Goal: Task Accomplishment & Management: Manage account settings

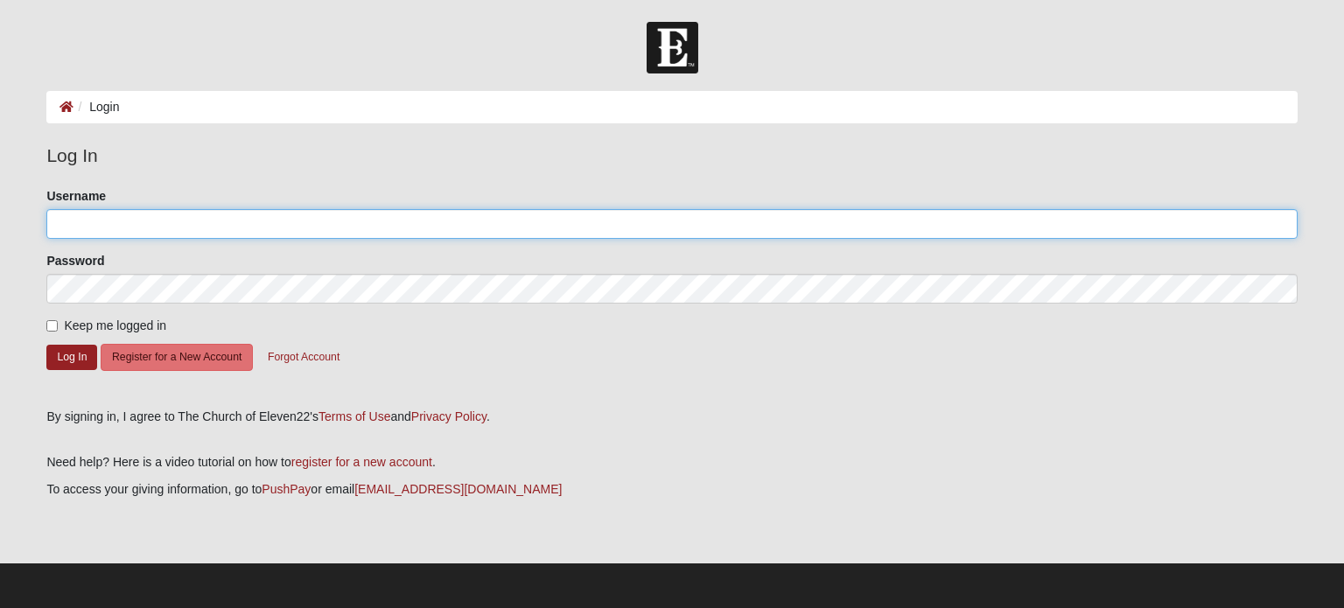
click at [106, 227] on input "Username" at bounding box center [671, 224] width 1250 height 30
type input "[PERSON_NAME]@73"
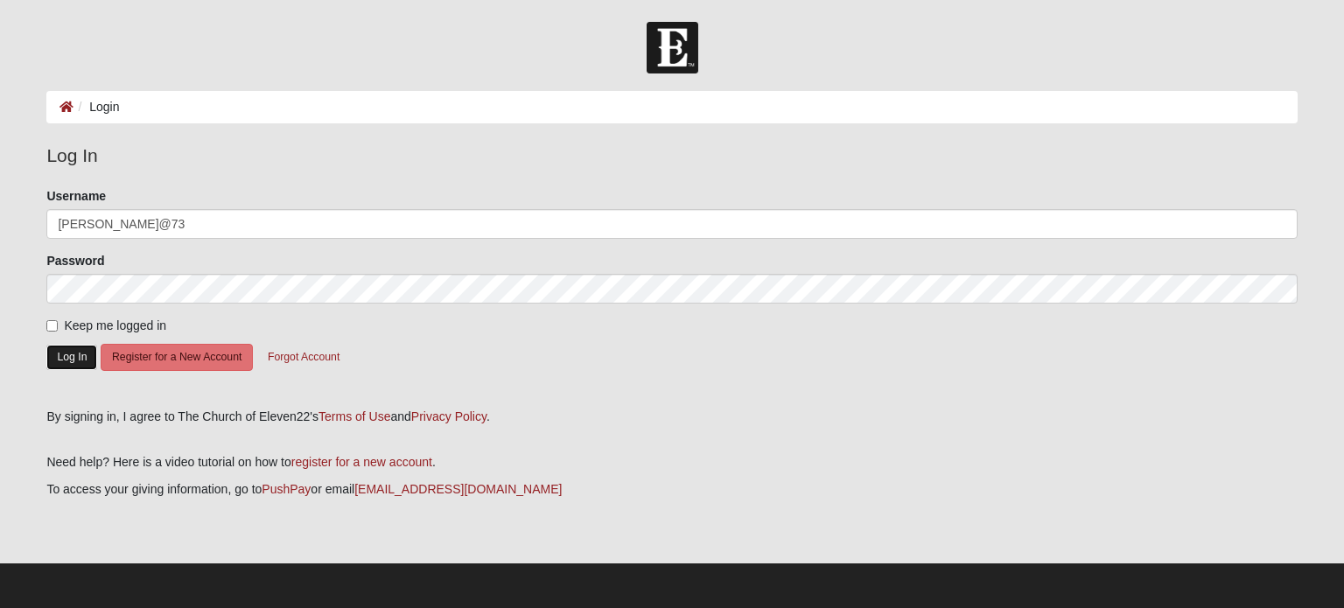
click at [70, 363] on button "Log In" at bounding box center [71, 357] width 51 height 25
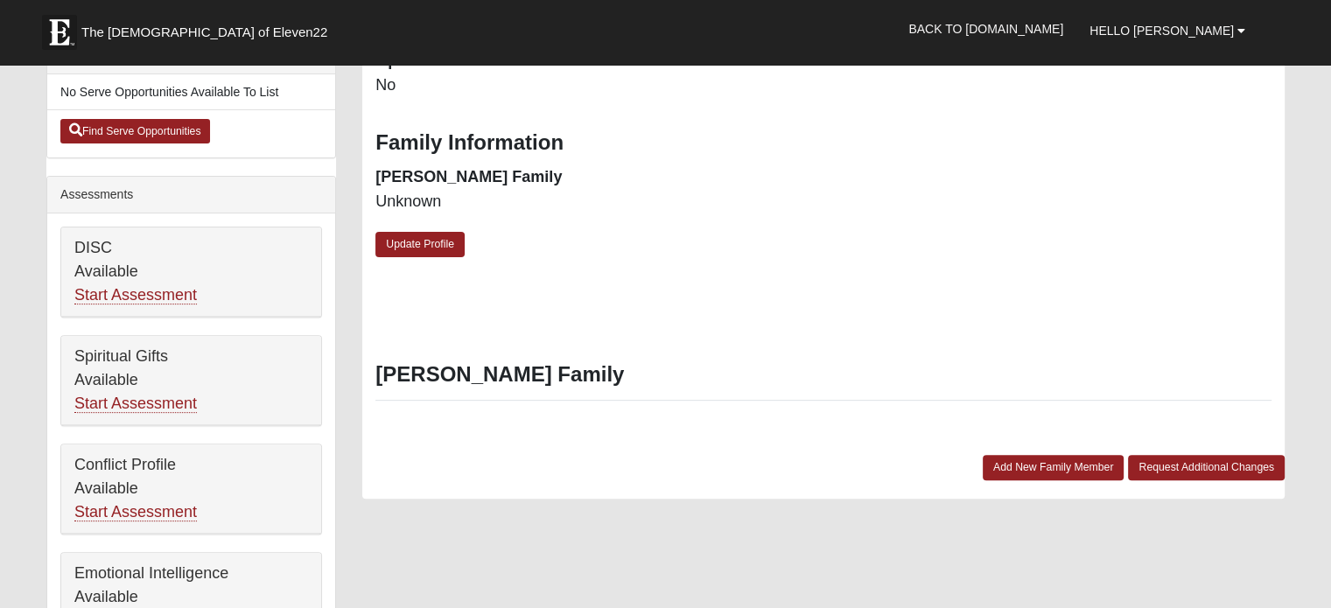
scroll to position [664, 0]
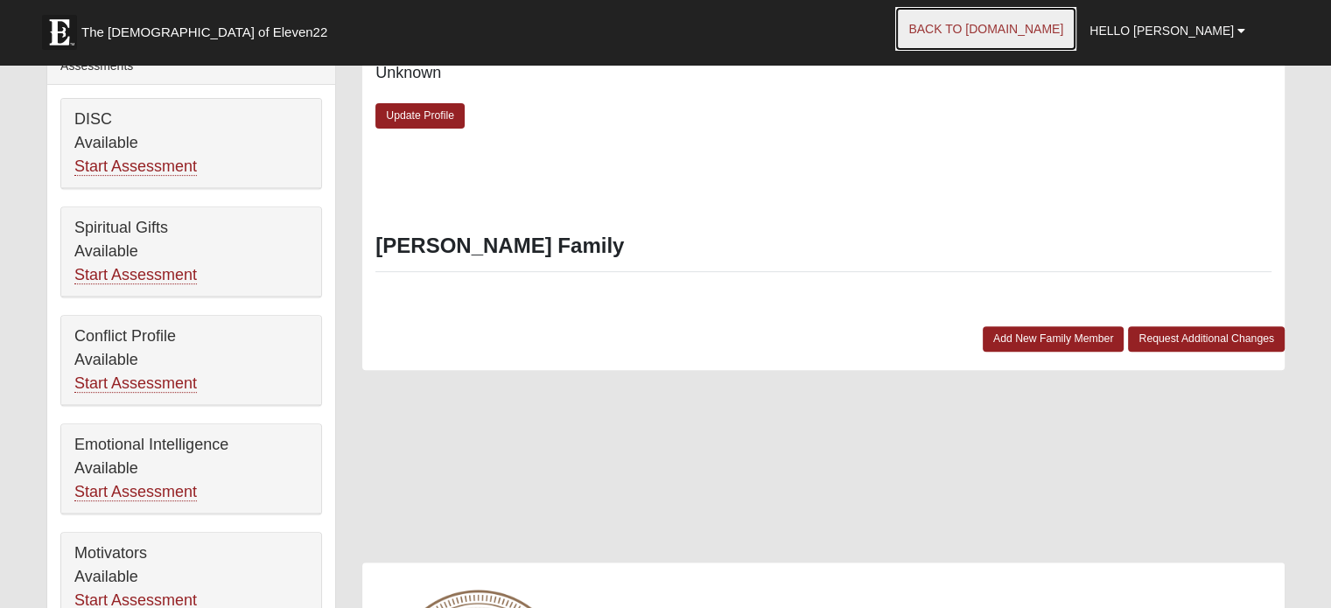
click at [1071, 25] on link "Back to COE22.com" at bounding box center [985, 29] width 181 height 44
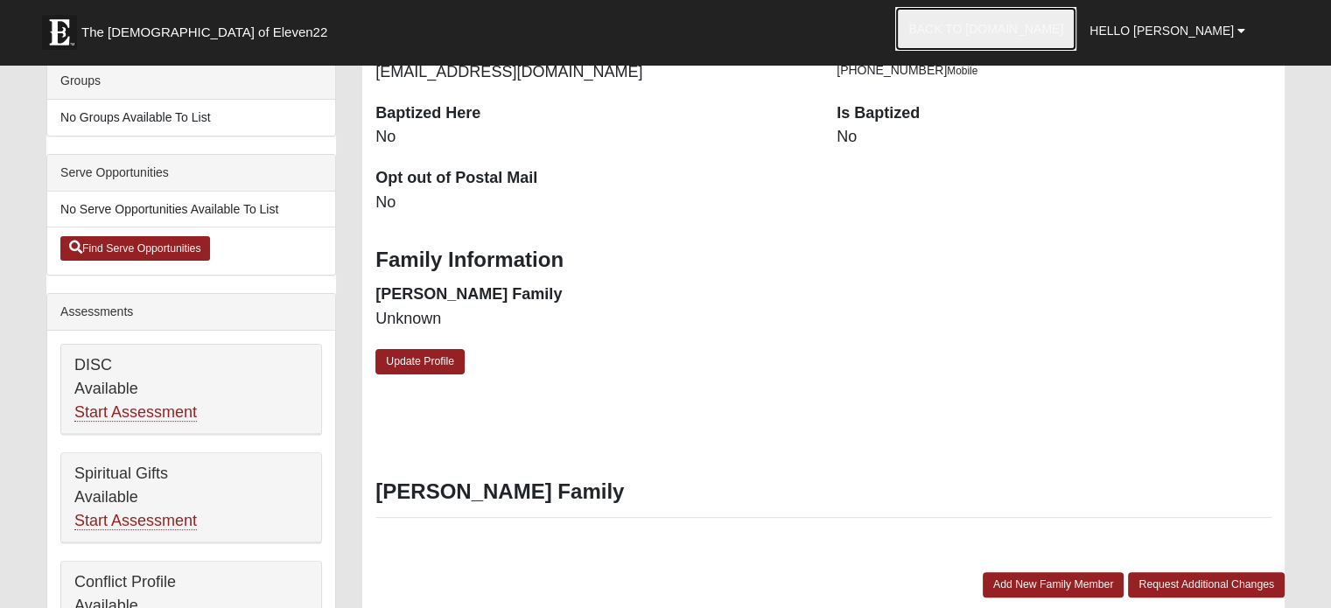
scroll to position [337, 0]
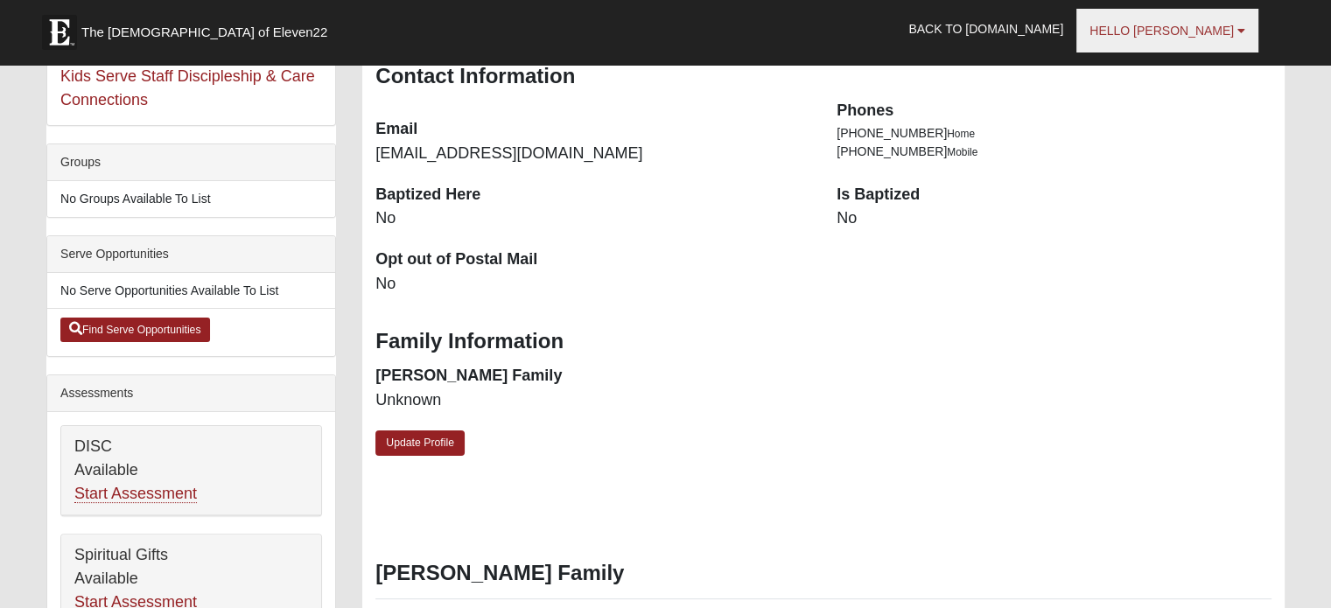
click at [1234, 27] on link "Hello Vance" at bounding box center [1167, 31] width 182 height 44
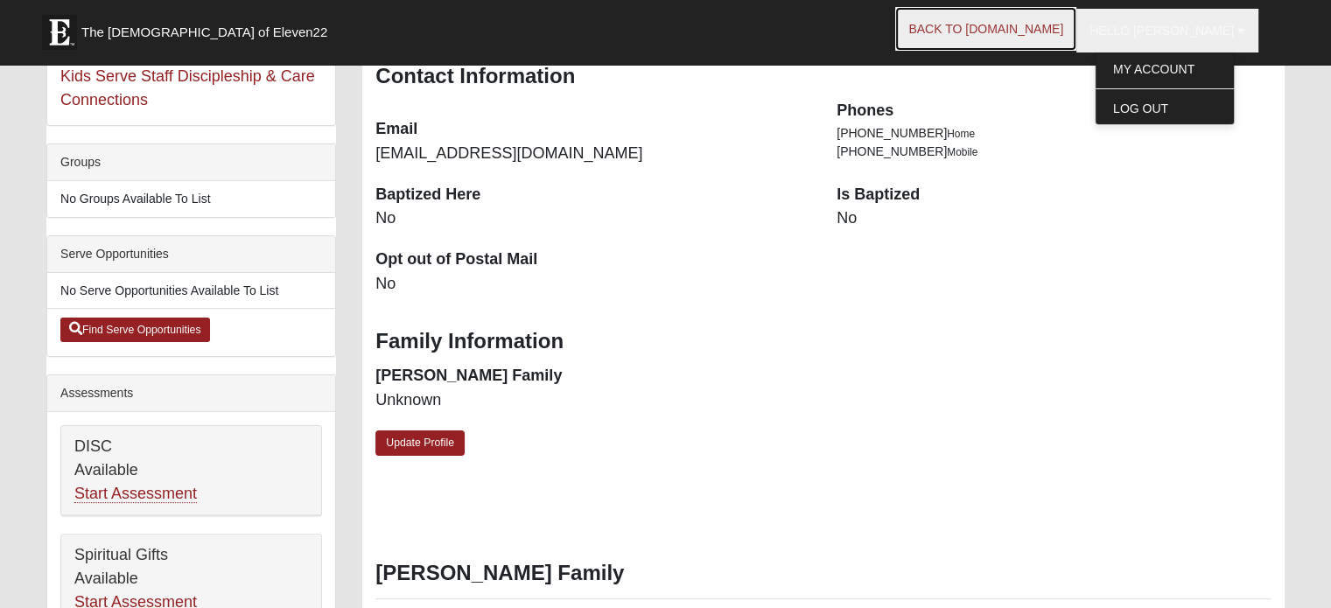
click at [1037, 31] on link "Back to COE22.com" at bounding box center [985, 29] width 181 height 44
